Goal: Browse casually: Explore the website without a specific task or goal

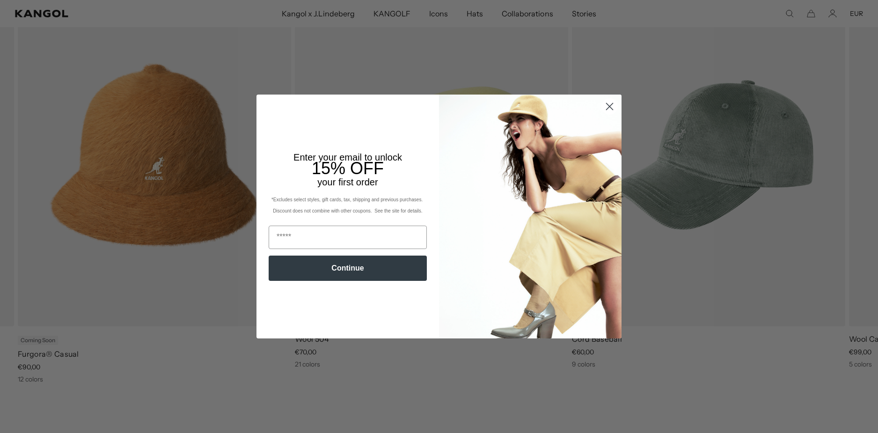
click at [608, 103] on circle "Close dialog" at bounding box center [609, 106] width 15 height 15
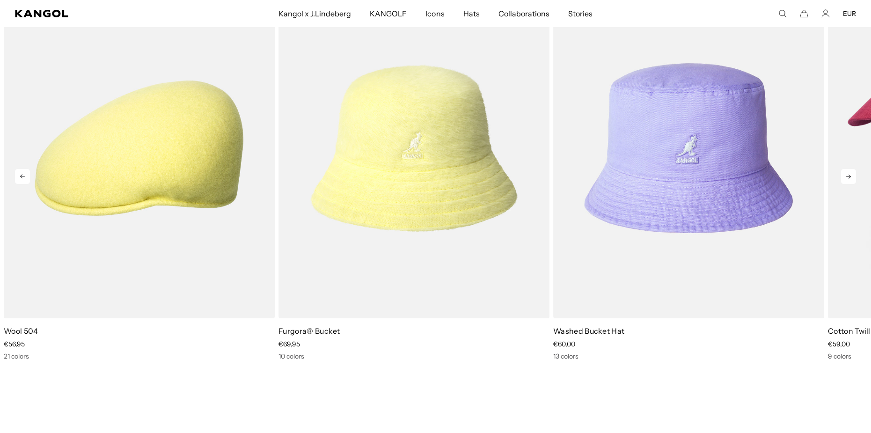
scroll to position [1836, 0]
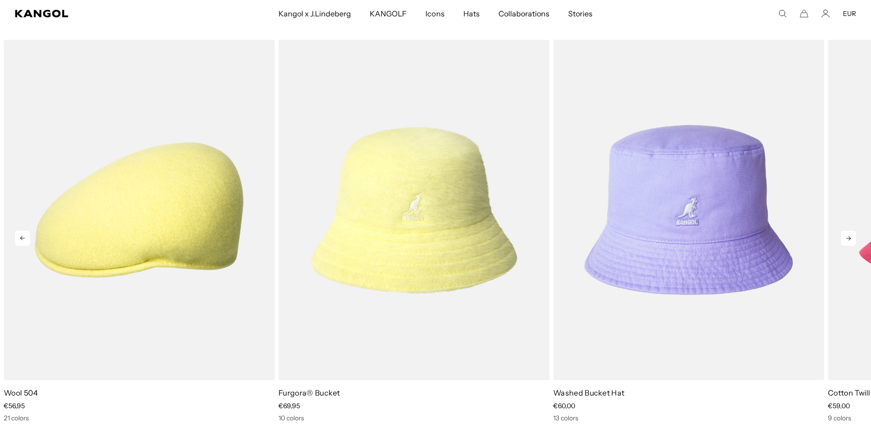
click at [855, 240] on icon at bounding box center [848, 238] width 15 height 15
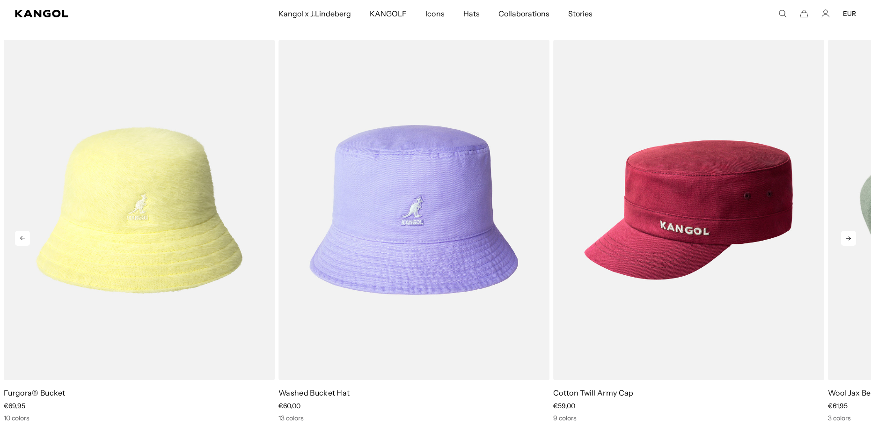
click at [855, 240] on icon at bounding box center [848, 238] width 15 height 15
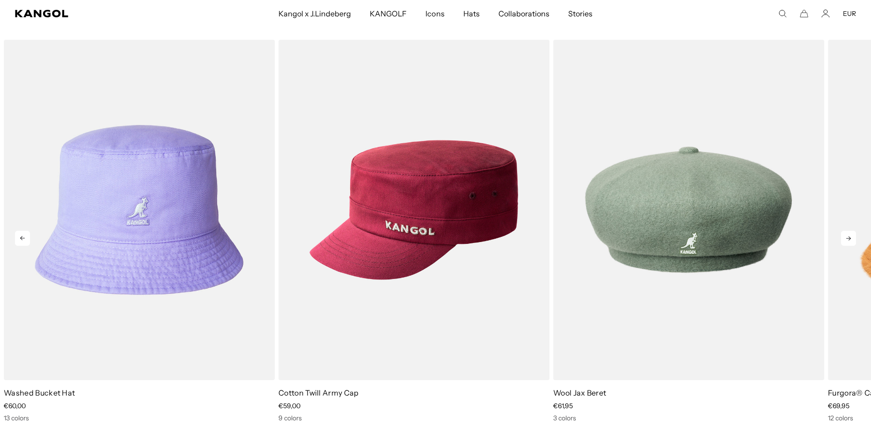
scroll to position [0, 0]
click at [855, 240] on icon at bounding box center [848, 238] width 15 height 15
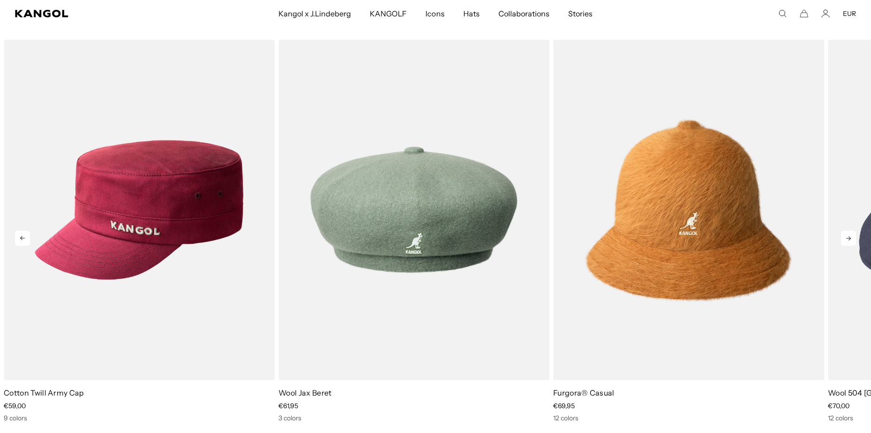
click at [855, 240] on icon at bounding box center [848, 238] width 15 height 15
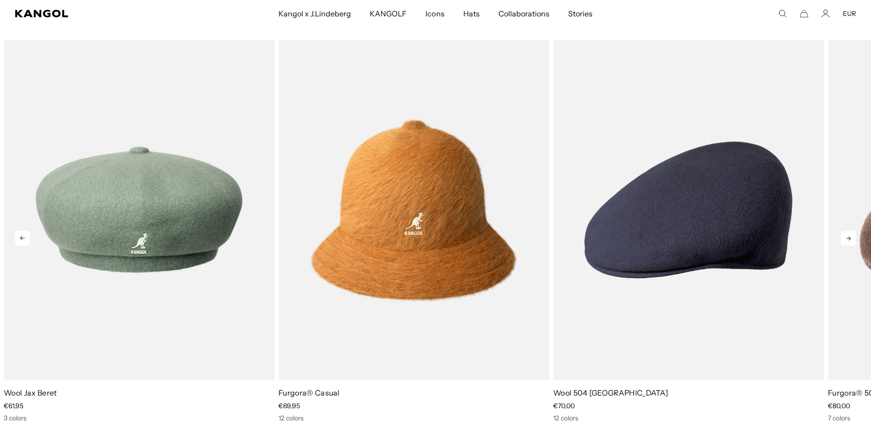
click at [855, 240] on icon at bounding box center [848, 238] width 15 height 15
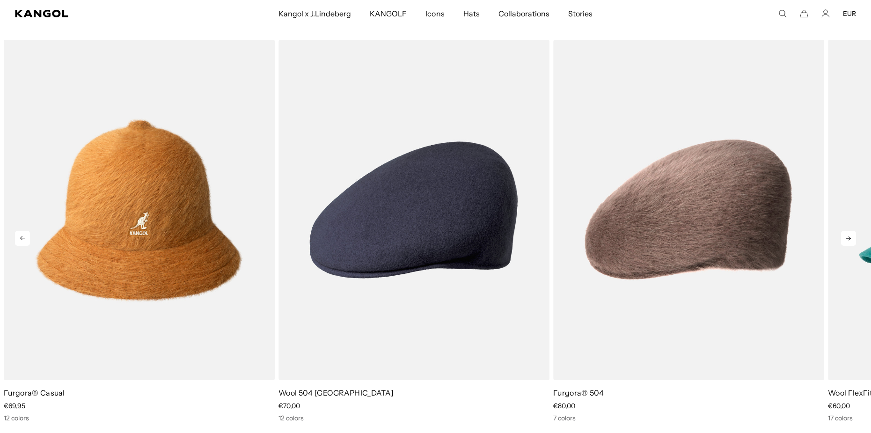
click at [855, 240] on icon at bounding box center [848, 238] width 15 height 15
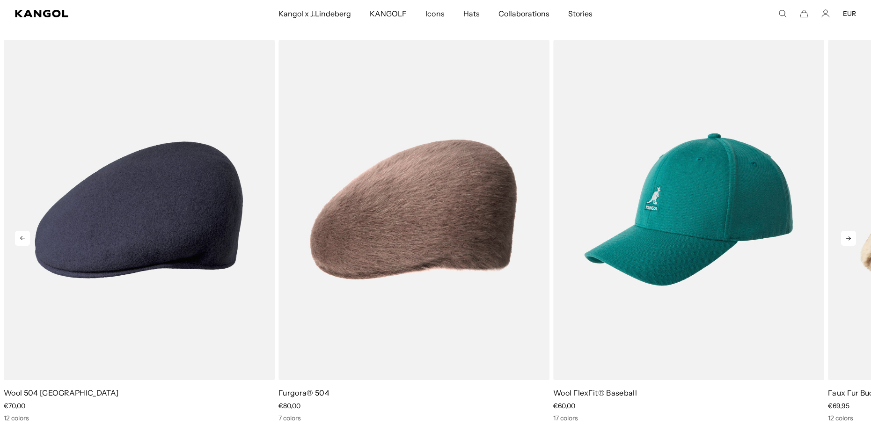
click at [855, 240] on icon at bounding box center [848, 238] width 15 height 15
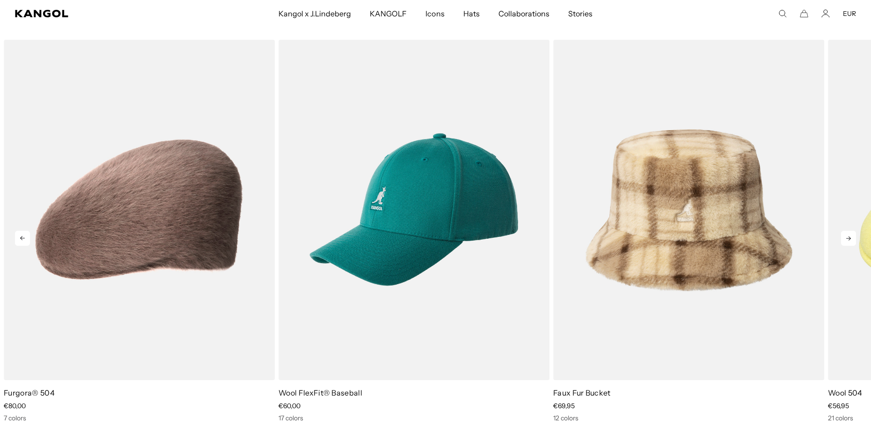
click at [855, 240] on icon at bounding box center [848, 238] width 15 height 15
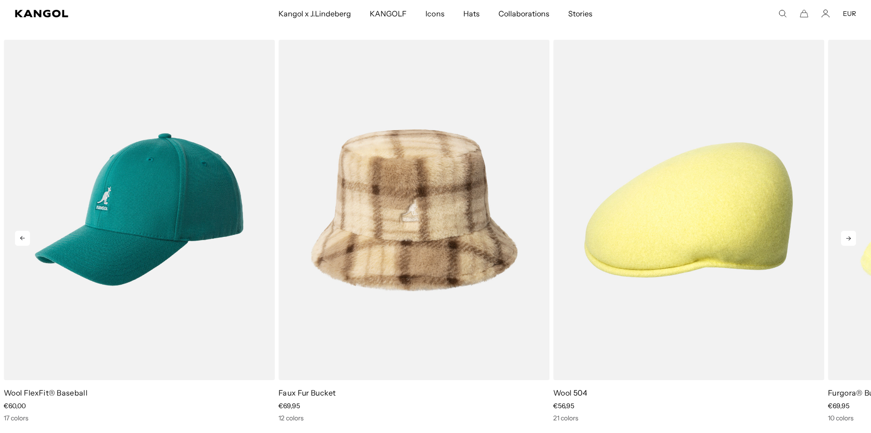
scroll to position [0, 193]
click at [855, 240] on icon at bounding box center [848, 238] width 15 height 15
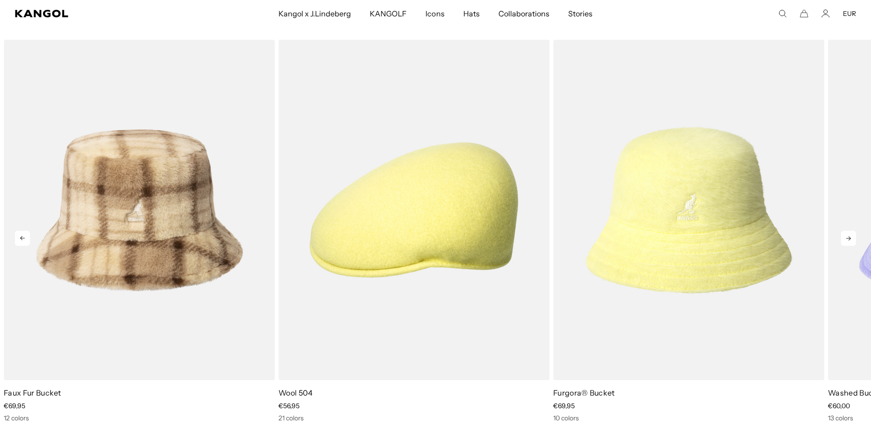
click at [855, 240] on icon at bounding box center [848, 238] width 15 height 15
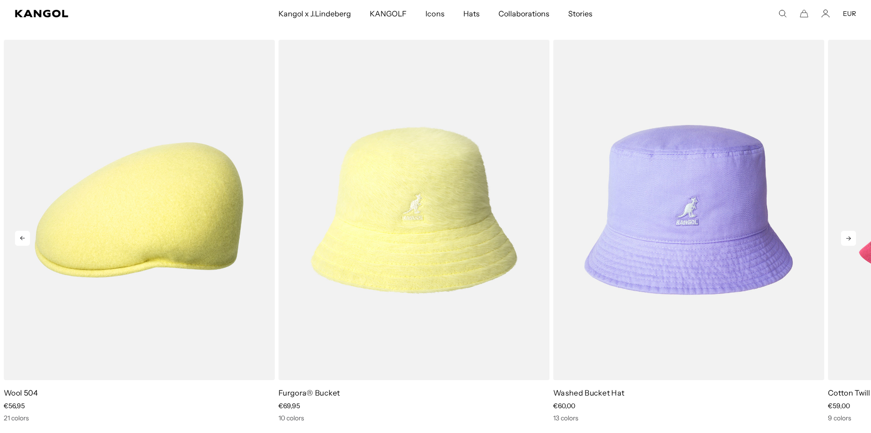
click at [855, 240] on icon at bounding box center [848, 238] width 15 height 15
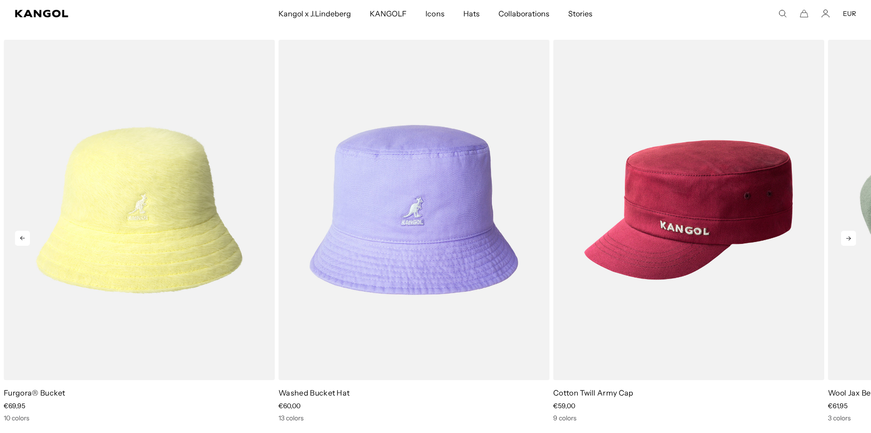
click at [855, 240] on icon at bounding box center [848, 238] width 15 height 15
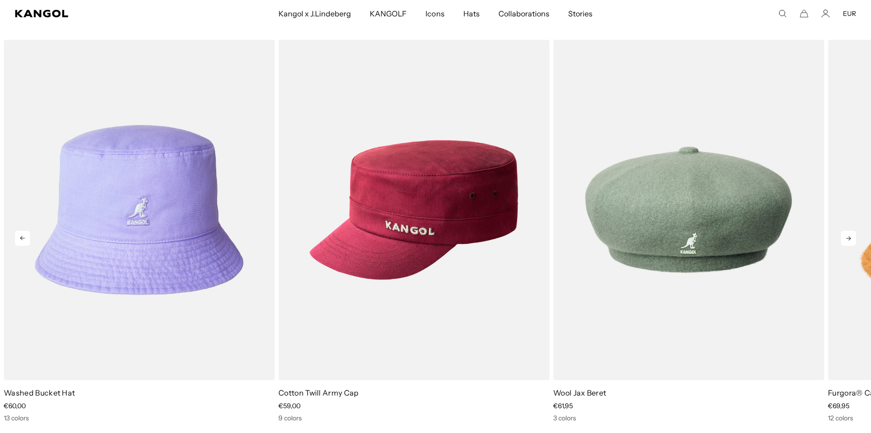
click at [855, 240] on icon at bounding box center [848, 238] width 15 height 15
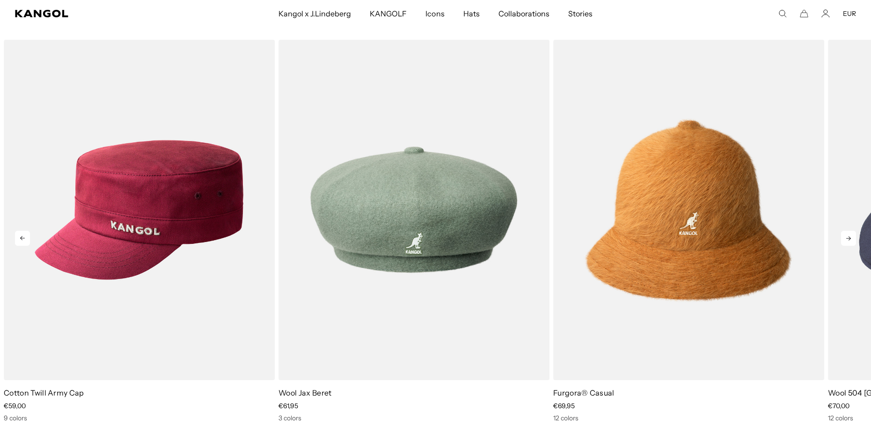
click at [855, 240] on icon at bounding box center [848, 238] width 15 height 15
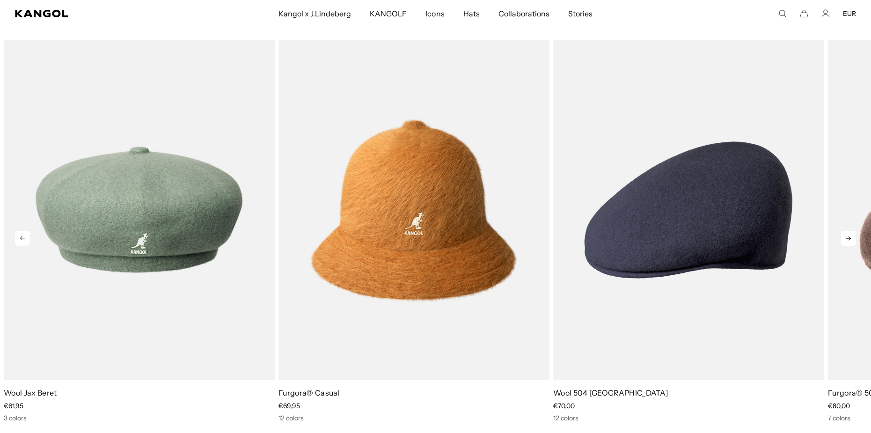
click at [855, 240] on icon at bounding box center [848, 238] width 15 height 15
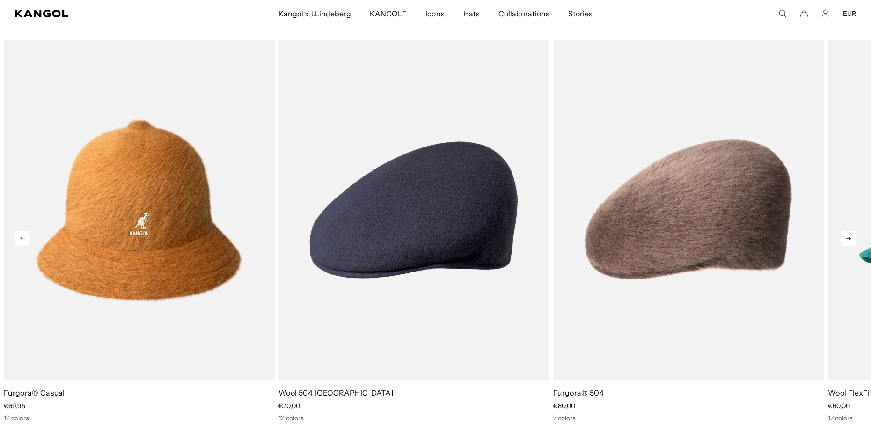
click at [855, 240] on icon at bounding box center [848, 238] width 15 height 15
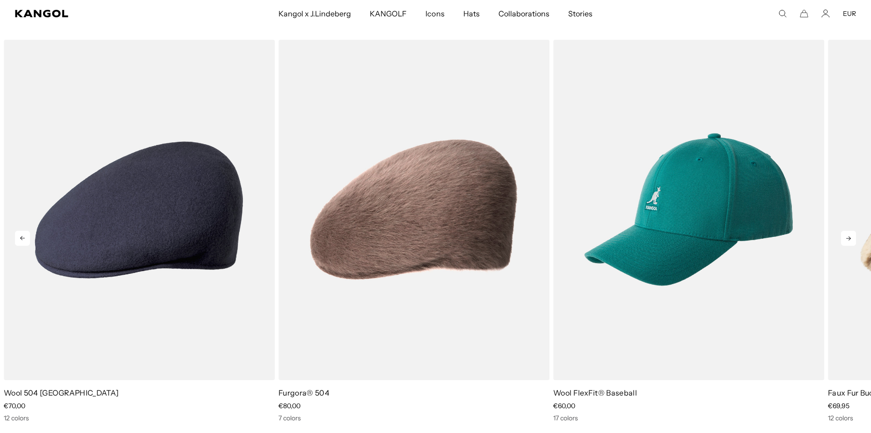
scroll to position [0, 0]
click at [855, 240] on icon at bounding box center [848, 238] width 15 height 15
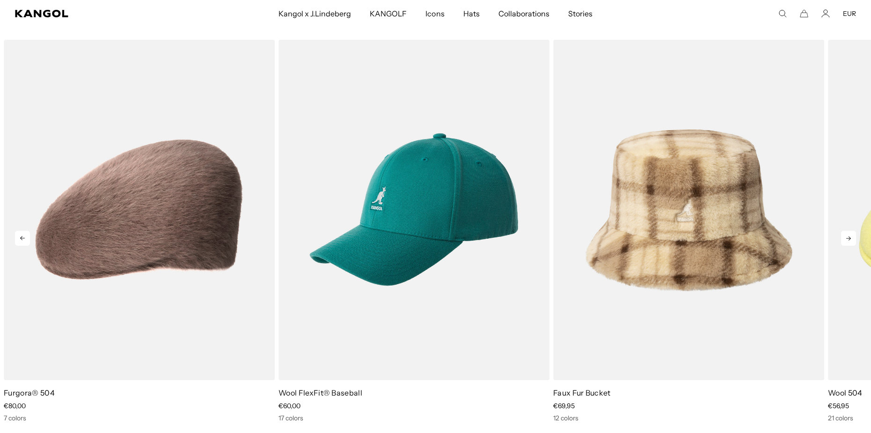
click at [855, 240] on icon at bounding box center [848, 238] width 15 height 15
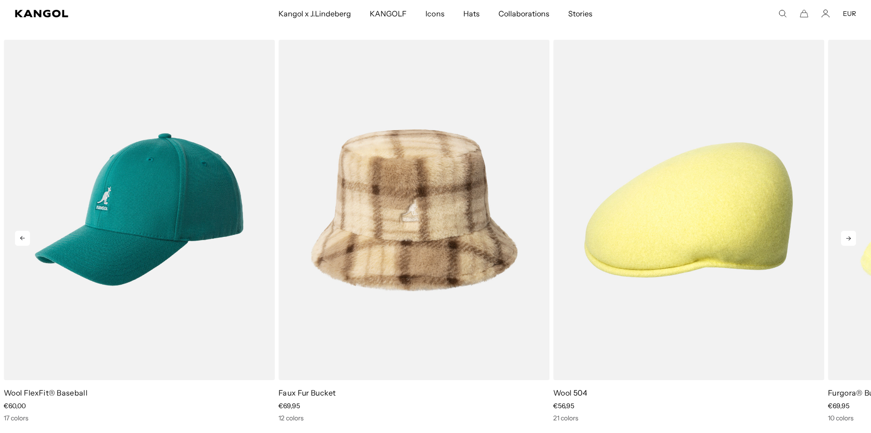
click at [855, 240] on icon at bounding box center [848, 238] width 15 height 15
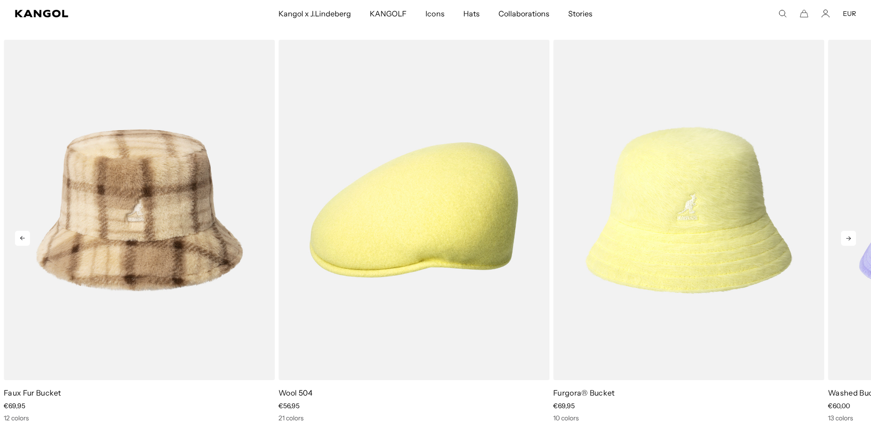
click at [855, 240] on icon at bounding box center [848, 238] width 15 height 15
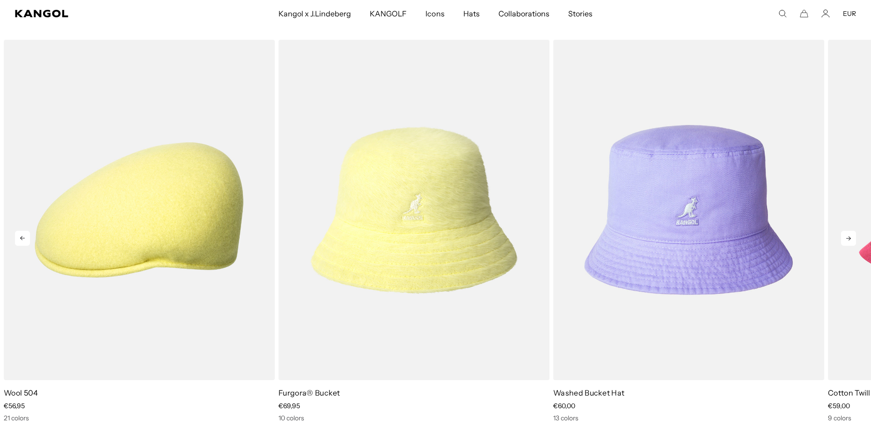
click at [855, 240] on icon at bounding box center [848, 238] width 15 height 15
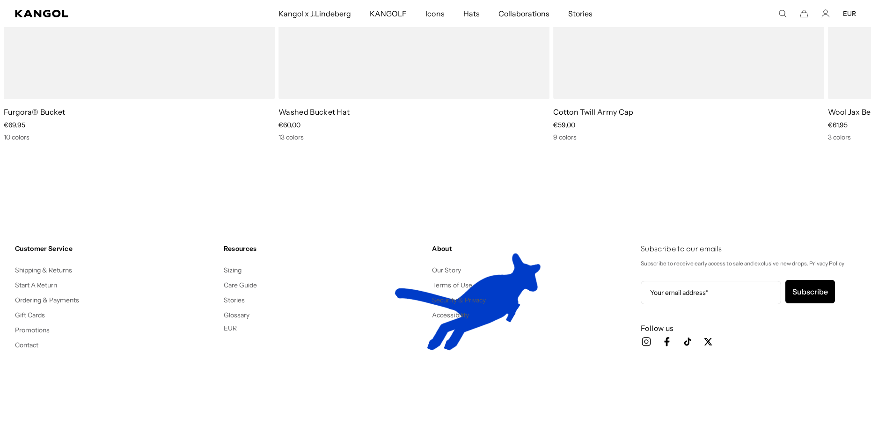
scroll to position [0, 193]
